Goal: Find specific page/section: Find specific page/section

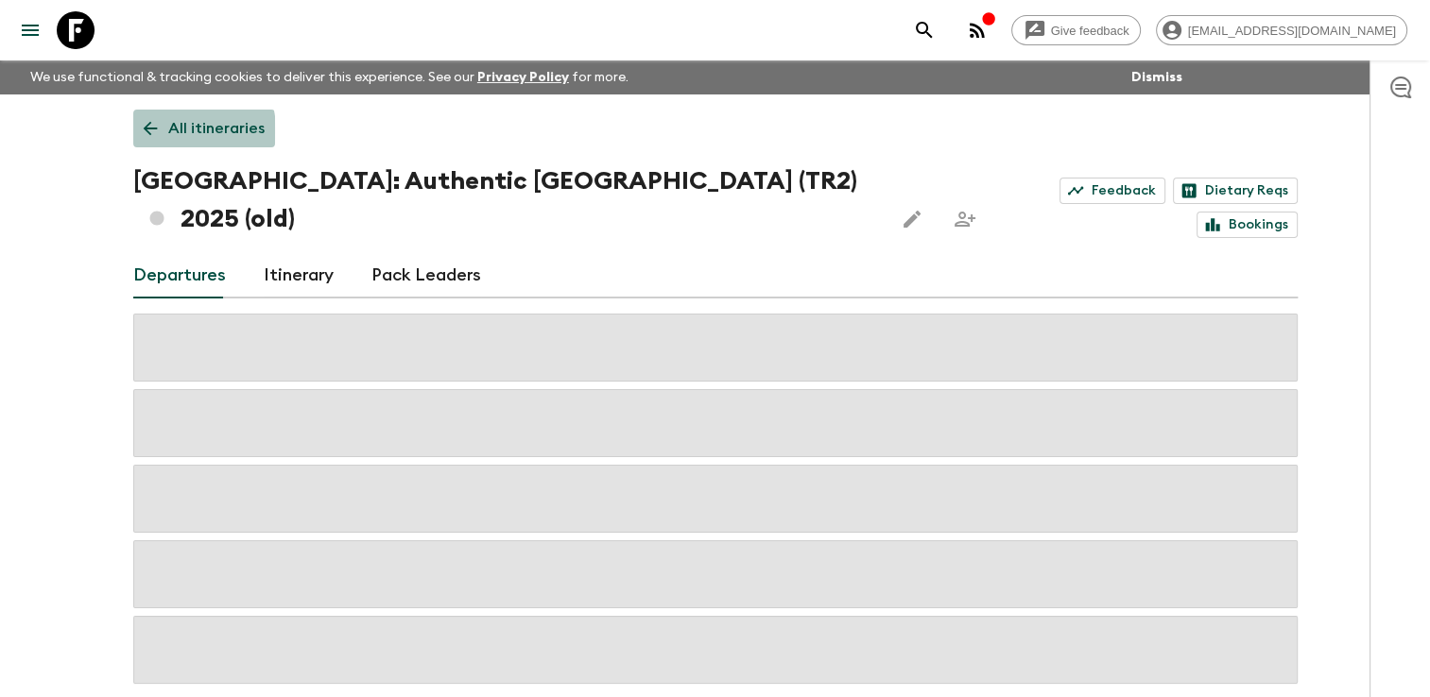
click at [168, 130] on p "All itineraries" at bounding box center [216, 128] width 96 height 23
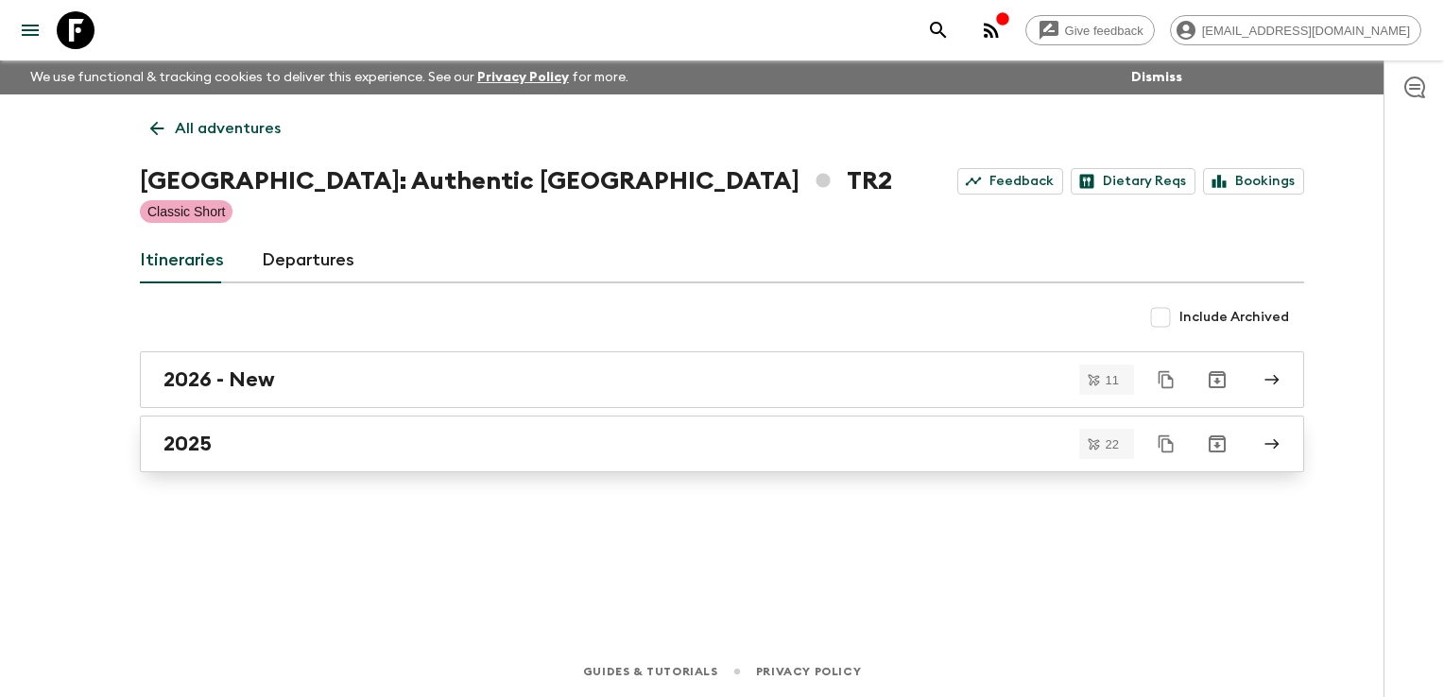
click at [207, 437] on h2 "2025" at bounding box center [187, 444] width 48 height 25
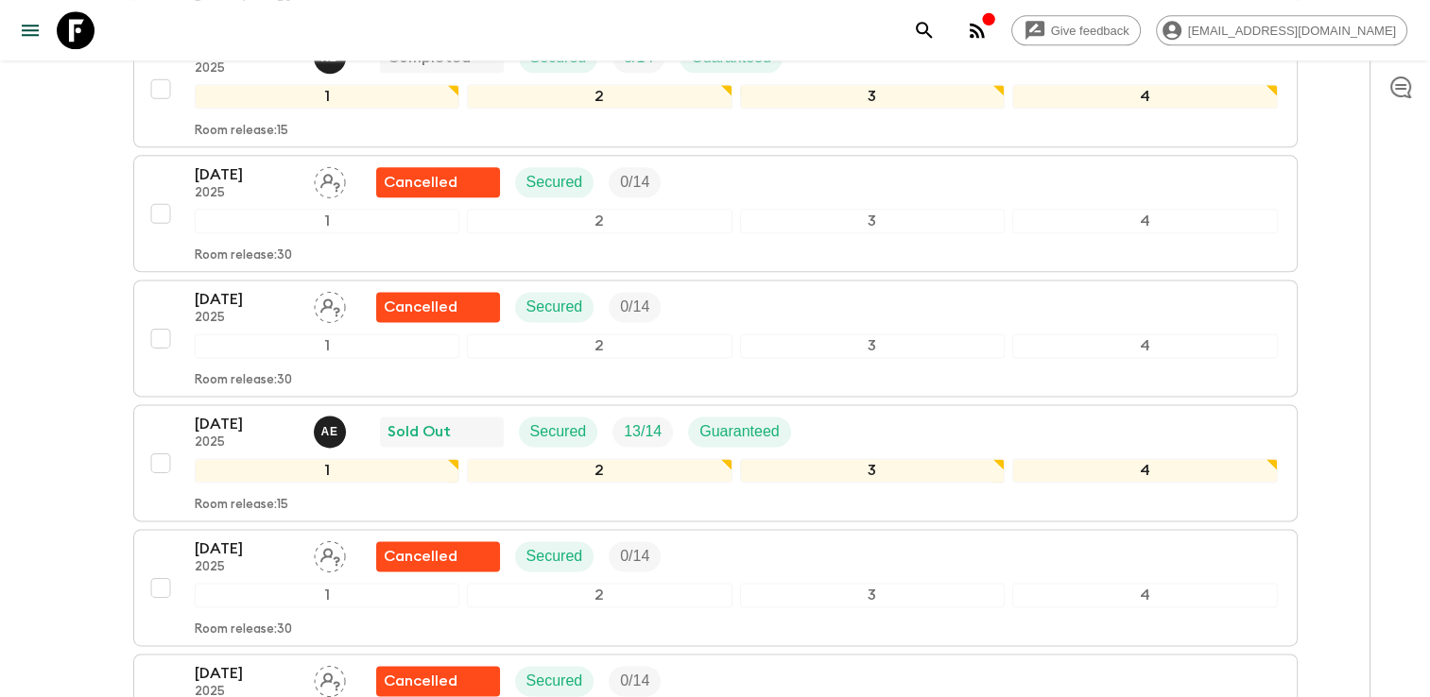
scroll to position [2313, 0]
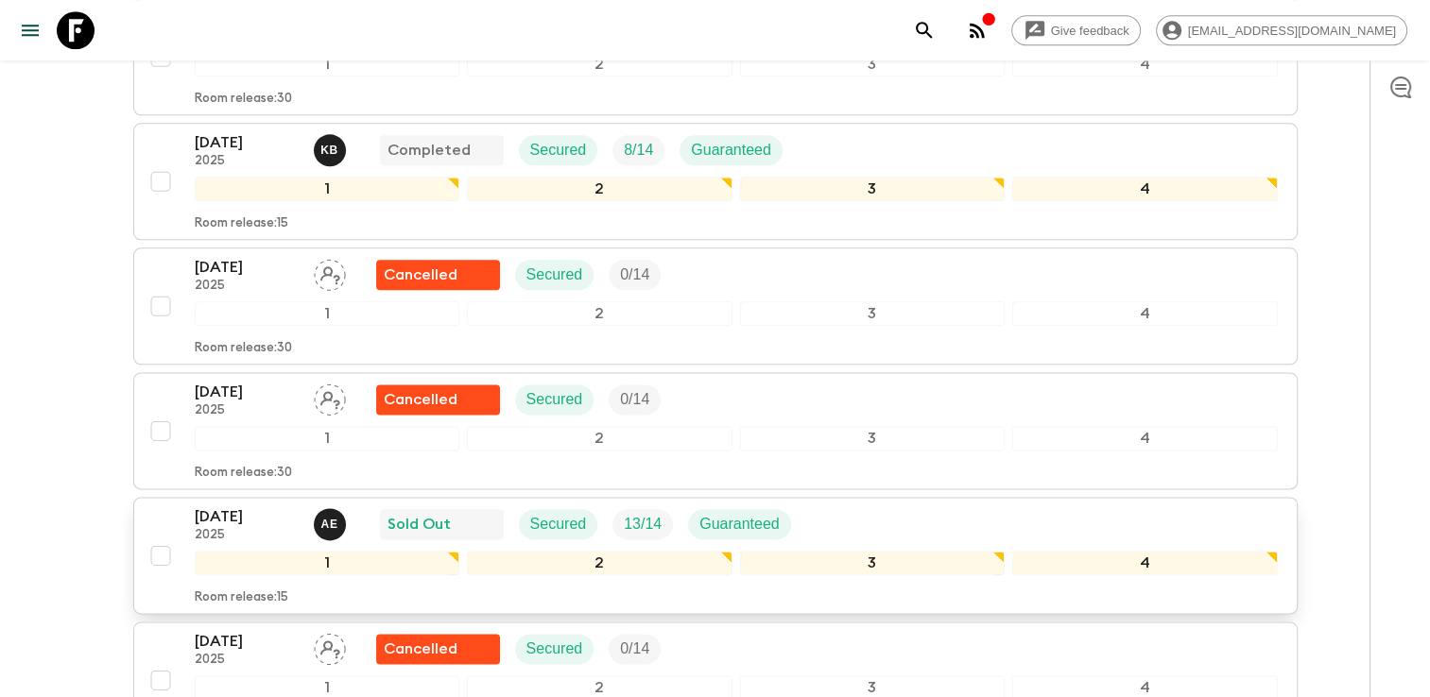
click at [873, 506] on div "[DATE] 2025 A E Sold Out Secured 13 / 14 Guaranteed" at bounding box center [736, 525] width 1083 height 38
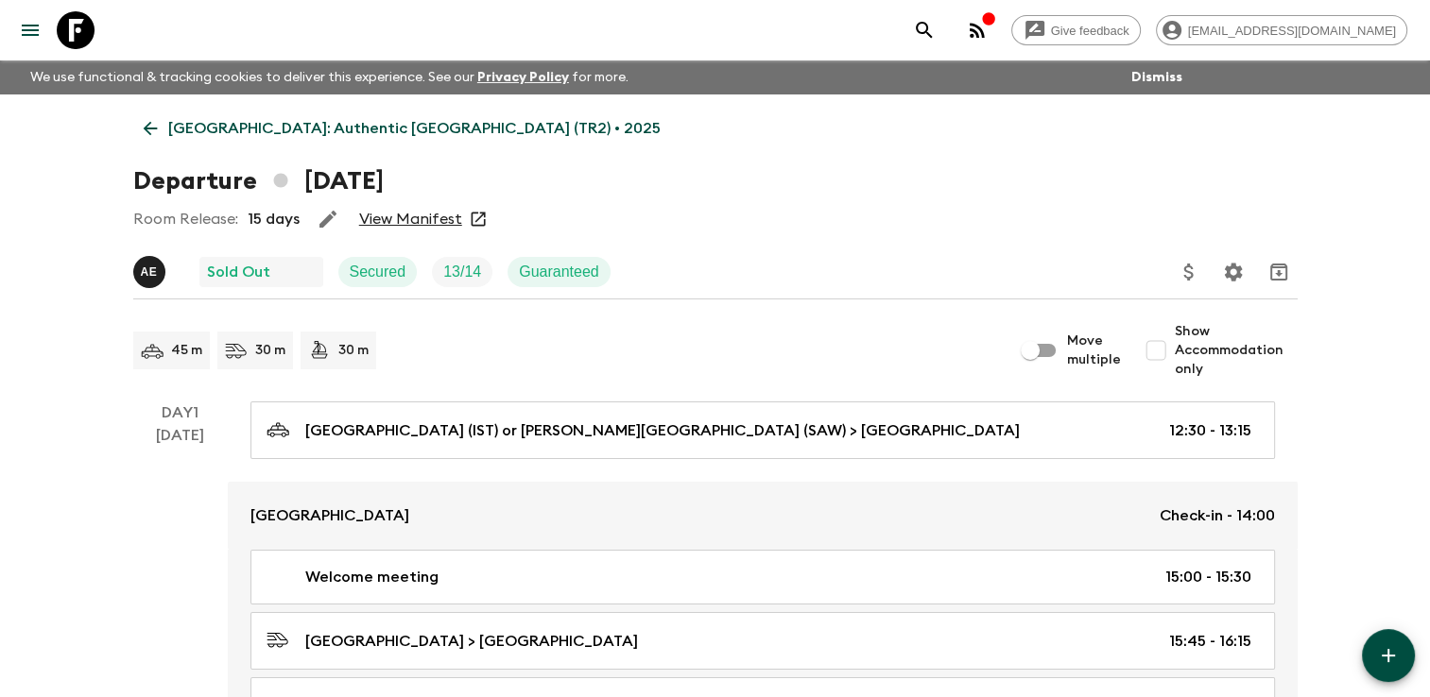
click at [413, 216] on link "View Manifest" at bounding box center [410, 219] width 103 height 19
